Goal: Navigation & Orientation: Find specific page/section

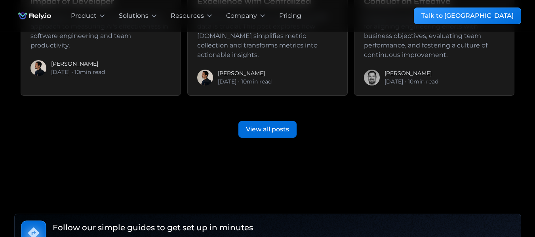
scroll to position [1953, 0]
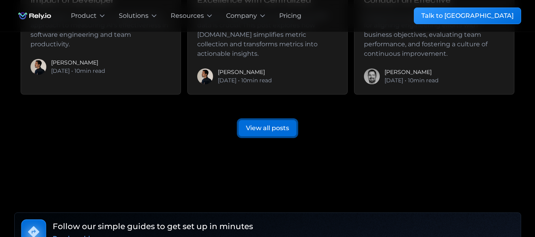
click at [269, 125] on link "View all posts" at bounding box center [267, 128] width 58 height 17
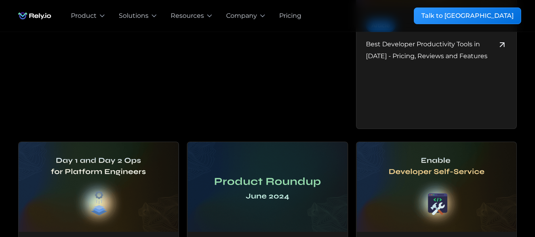
scroll to position [1860, 0]
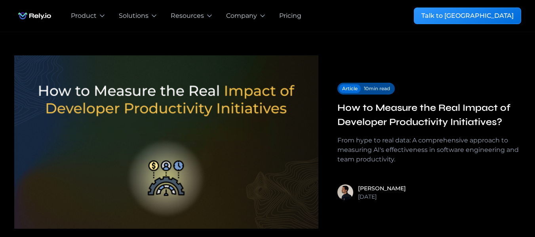
scroll to position [14, 0]
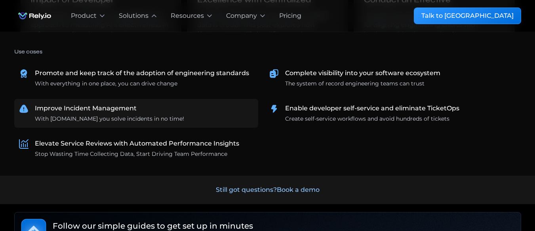
scroll to position [2064, 0]
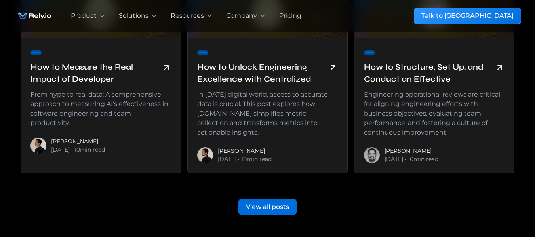
scroll to position [1873, 0]
click at [275, 203] on div "View all posts" at bounding box center [267, 207] width 43 height 9
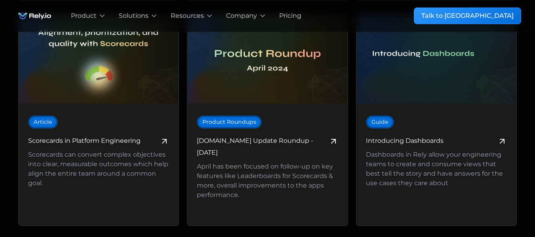
scroll to position [2697, 0]
